Goal: Information Seeking & Learning: Learn about a topic

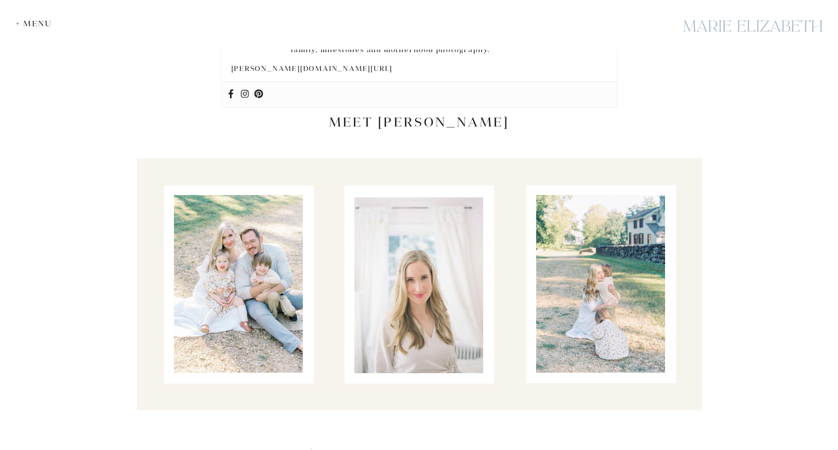
scroll to position [2276, 0]
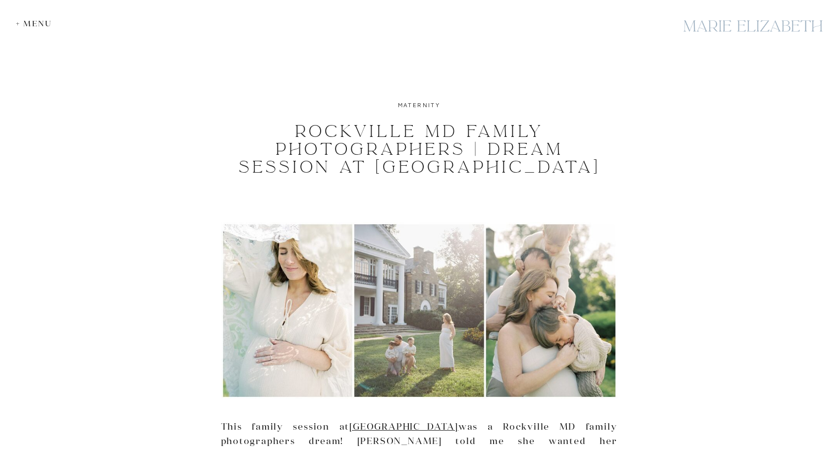
click at [730, 29] on div at bounding box center [753, 26] width 149 height 36
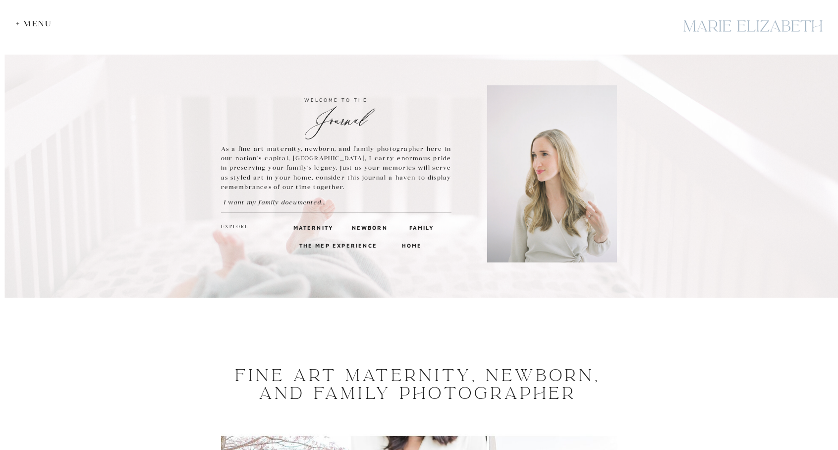
click at [331, 244] on h3 "The MEP Experience" at bounding box center [339, 244] width 80 height 9
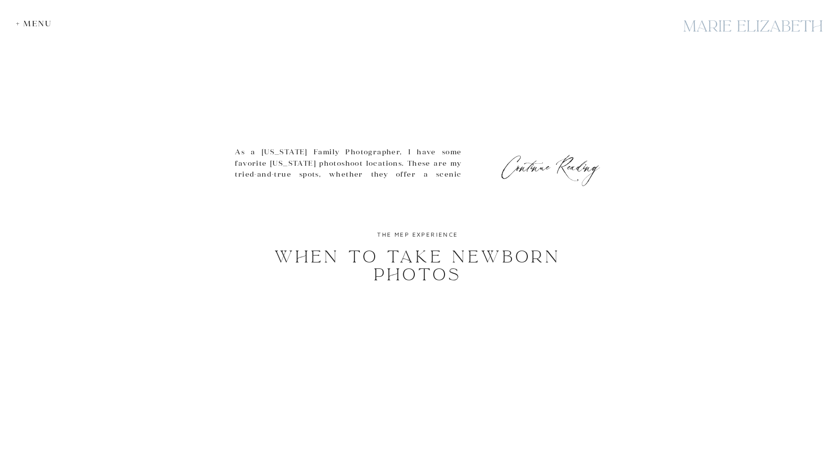
scroll to position [1430, 0]
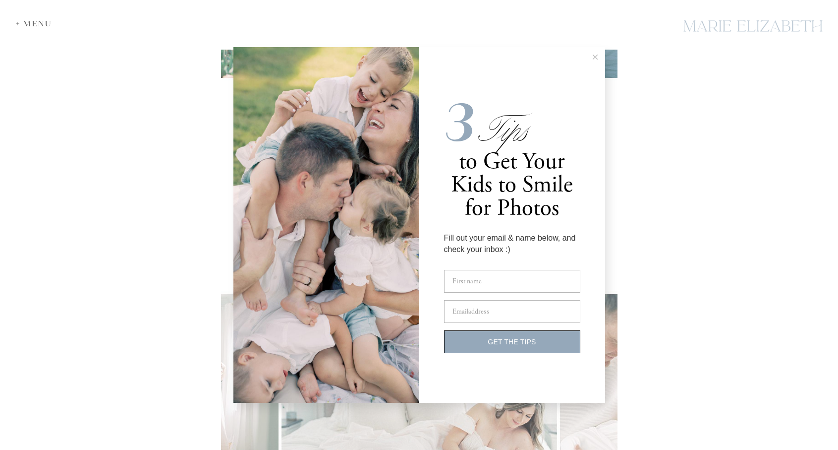
click at [596, 57] on line at bounding box center [595, 57] width 4 height 4
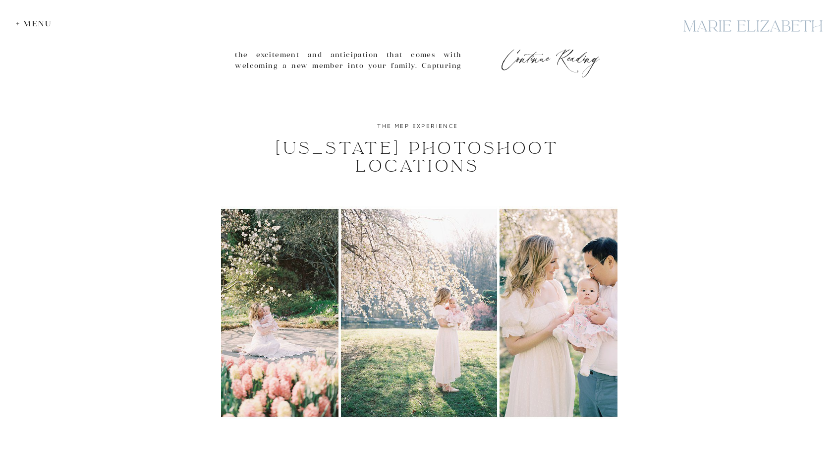
scroll to position [1087, 0]
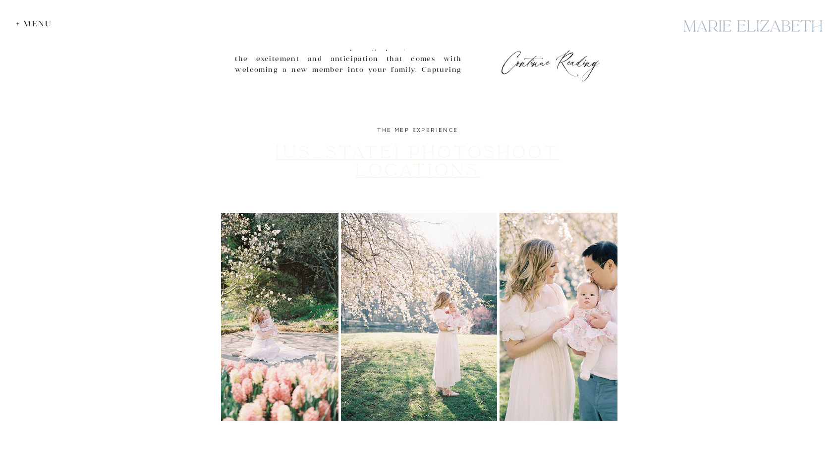
click at [409, 162] on link "Maryland Photoshoot Locations" at bounding box center [417, 161] width 283 height 39
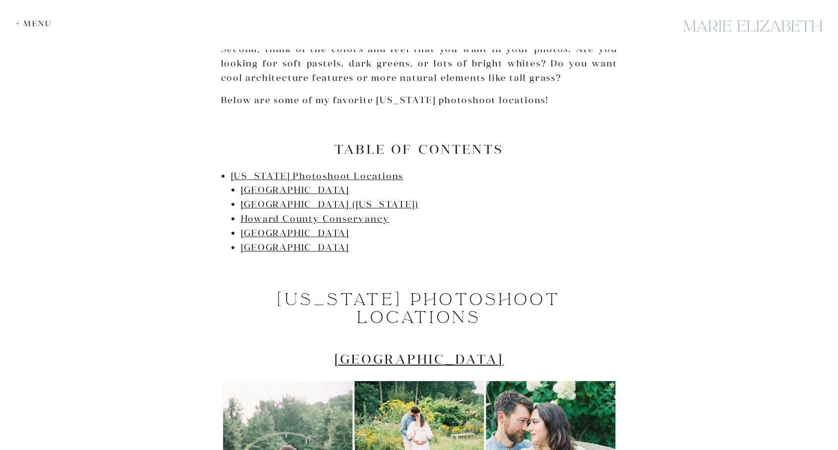
scroll to position [530, 0]
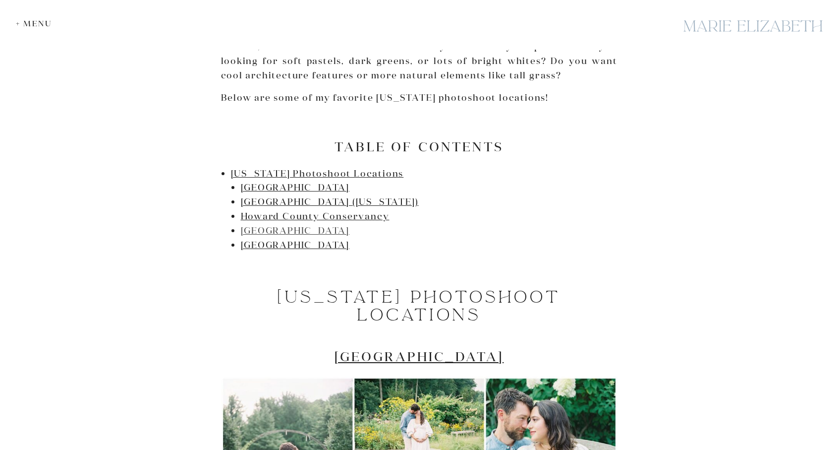
click at [278, 231] on link "[GEOGRAPHIC_DATA]" at bounding box center [295, 230] width 109 height 11
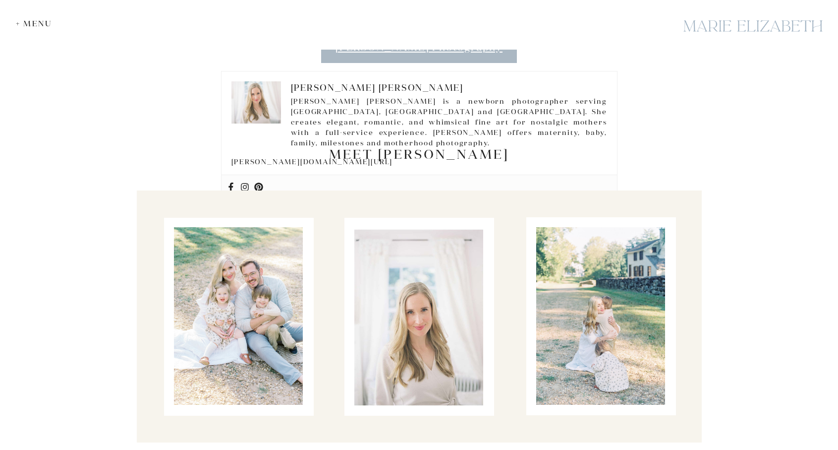
scroll to position [4295, 0]
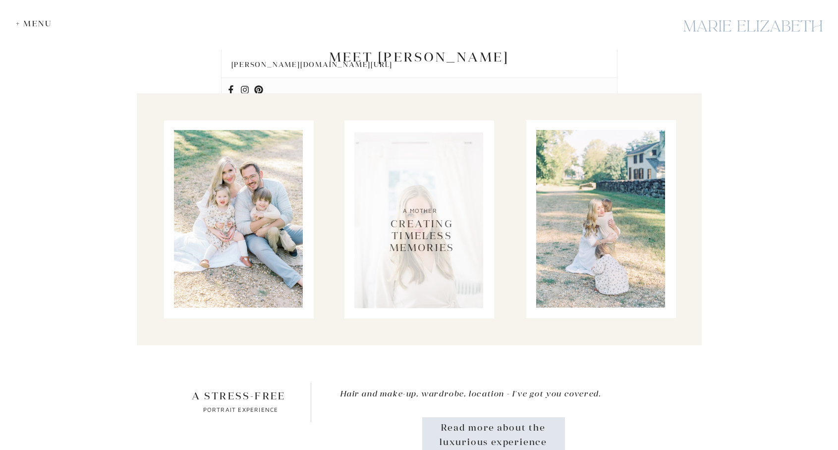
click at [456, 191] on div at bounding box center [418, 219] width 129 height 177
